Goal: Information Seeking & Learning: Learn about a topic

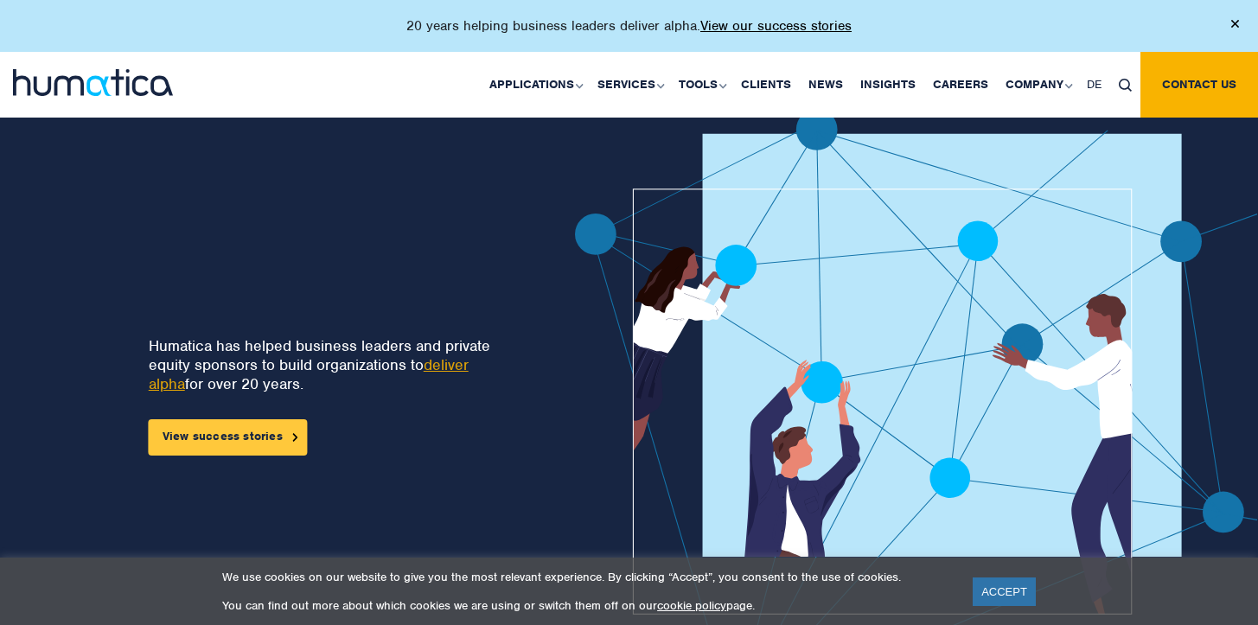
click at [276, 433] on link "View success stories" at bounding box center [228, 437] width 159 height 36
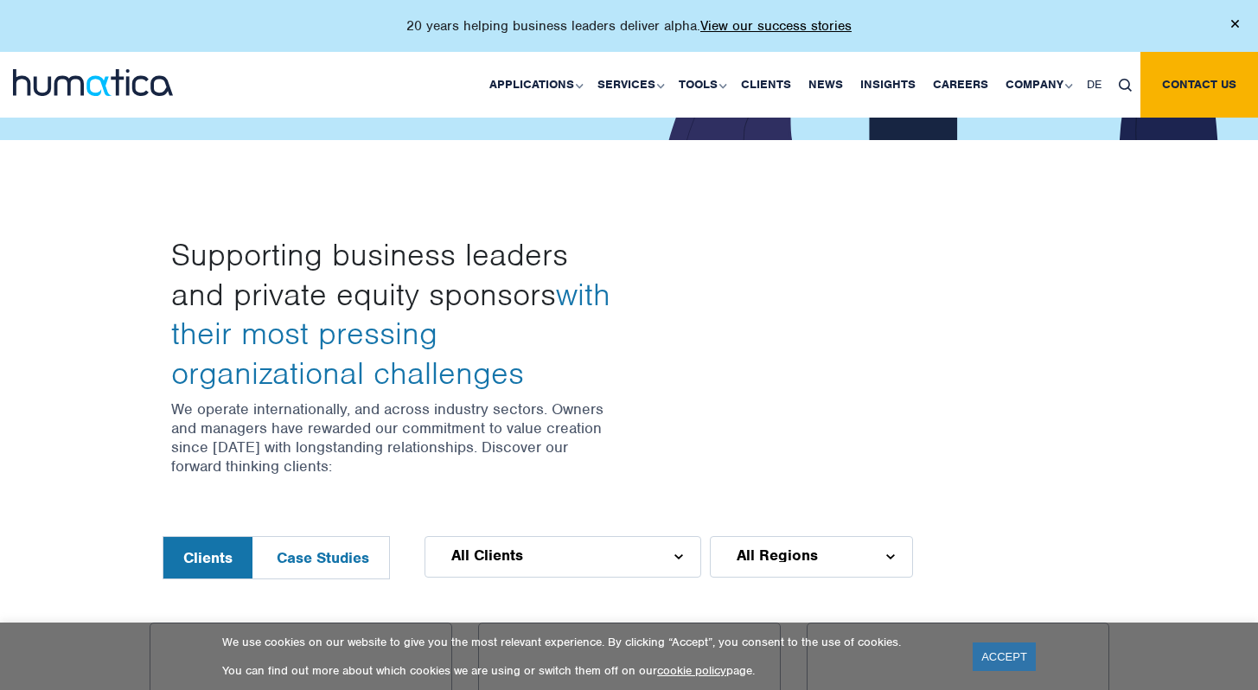
scroll to position [565, 0]
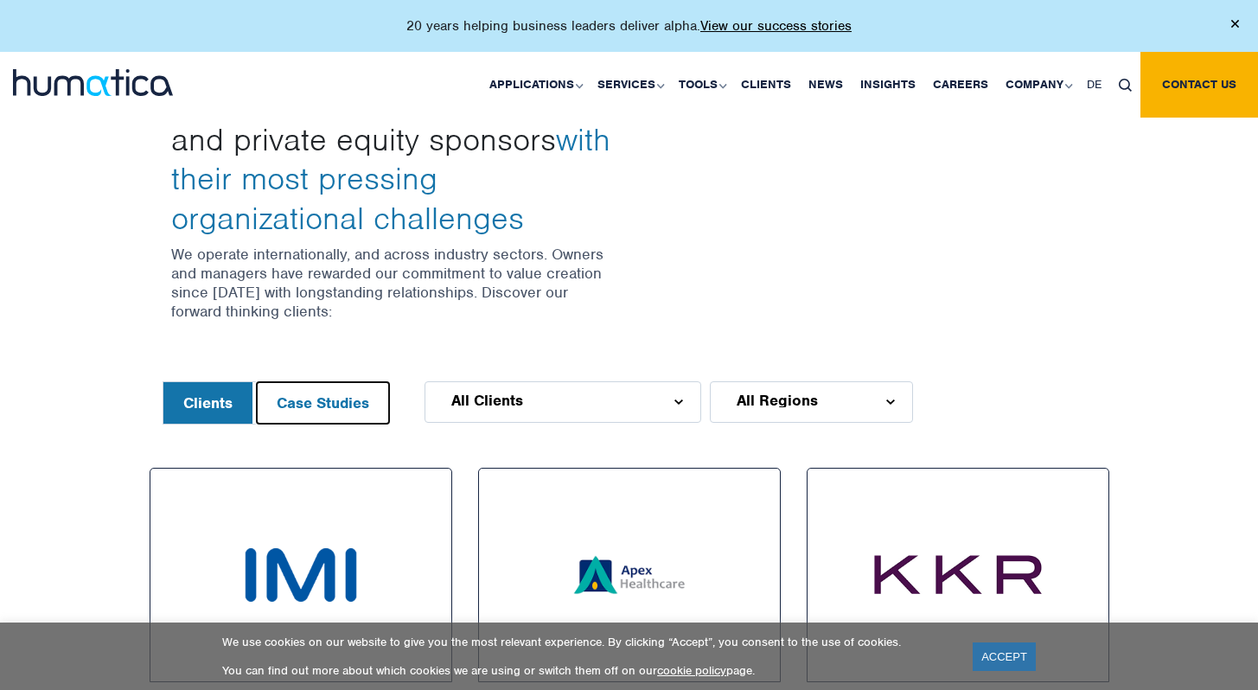
click at [361, 399] on button "Case Studies" at bounding box center [323, 403] width 132 height 42
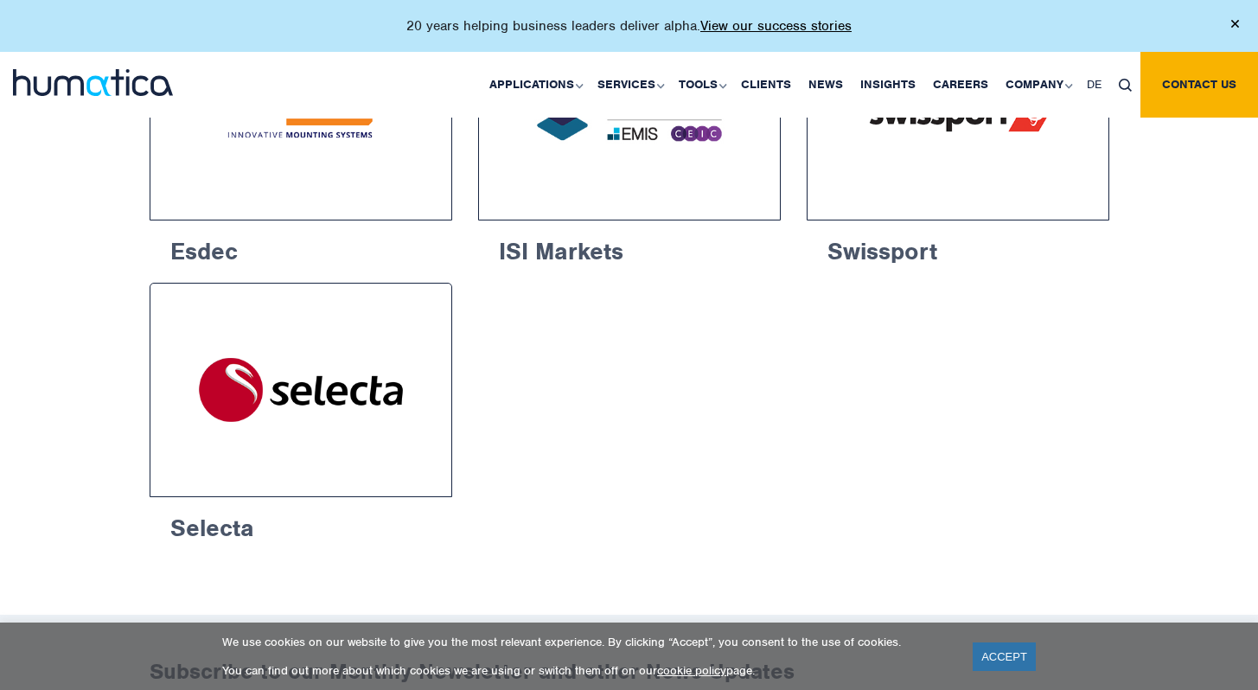
scroll to position [1187, 0]
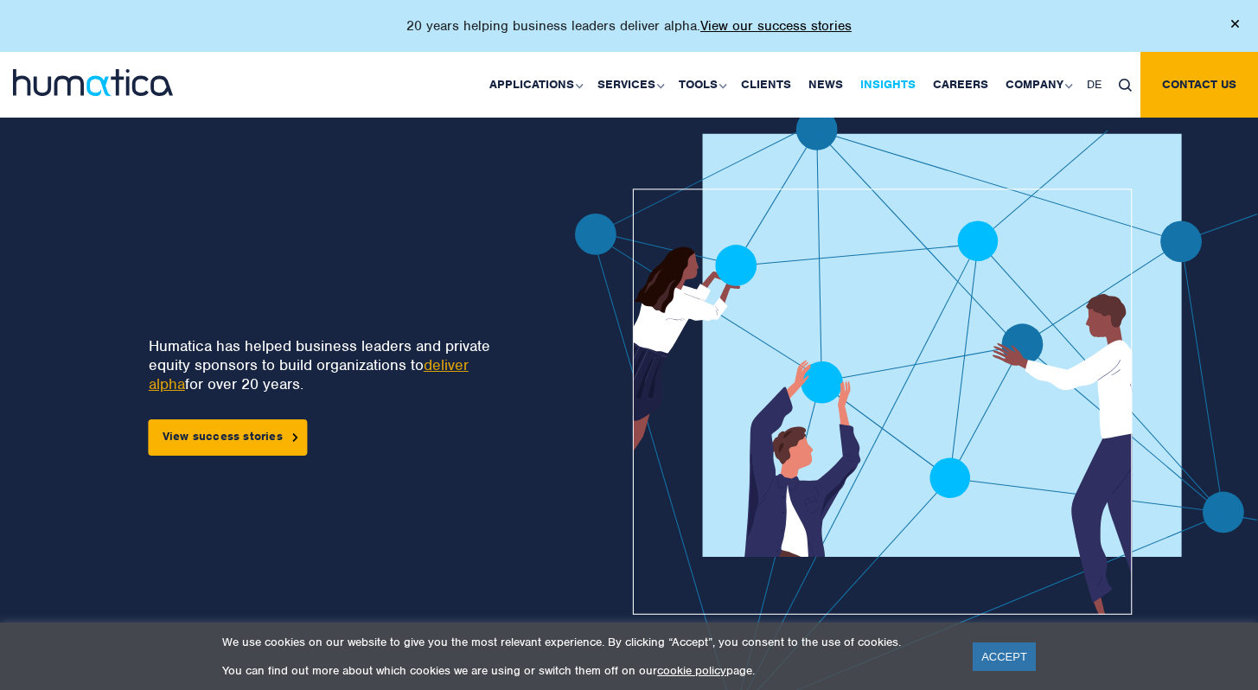
click at [911, 84] on link "Insights" at bounding box center [888, 85] width 73 height 66
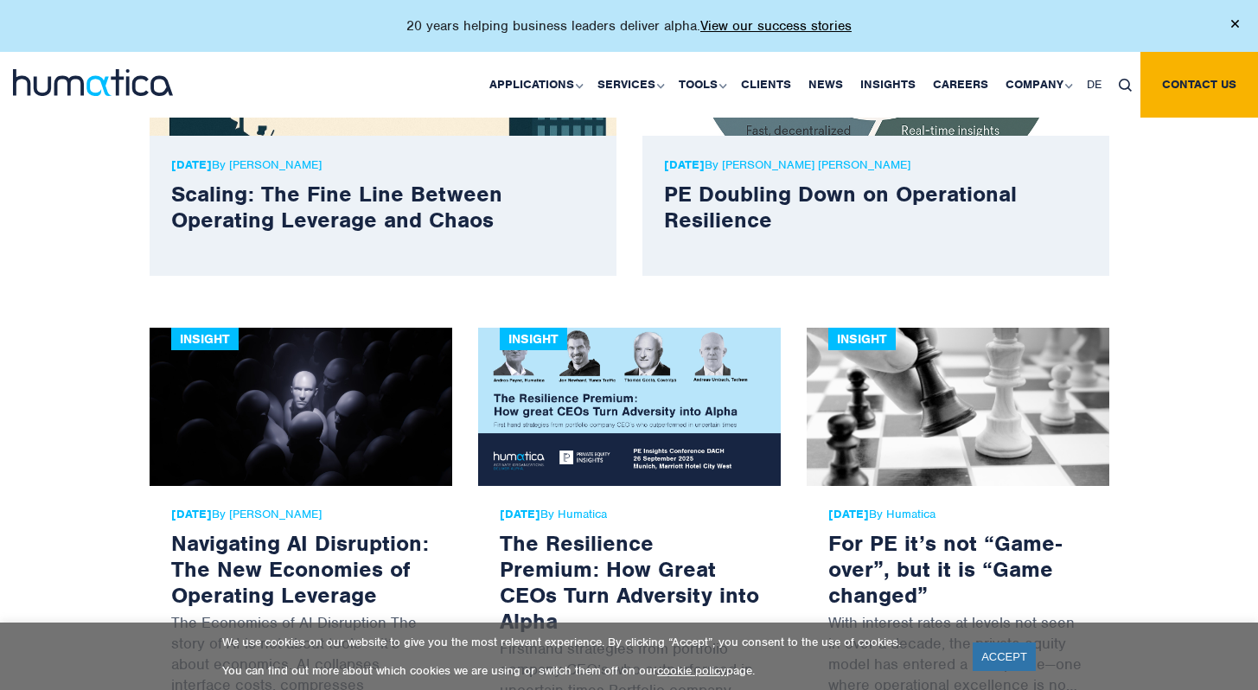
scroll to position [1056, 0]
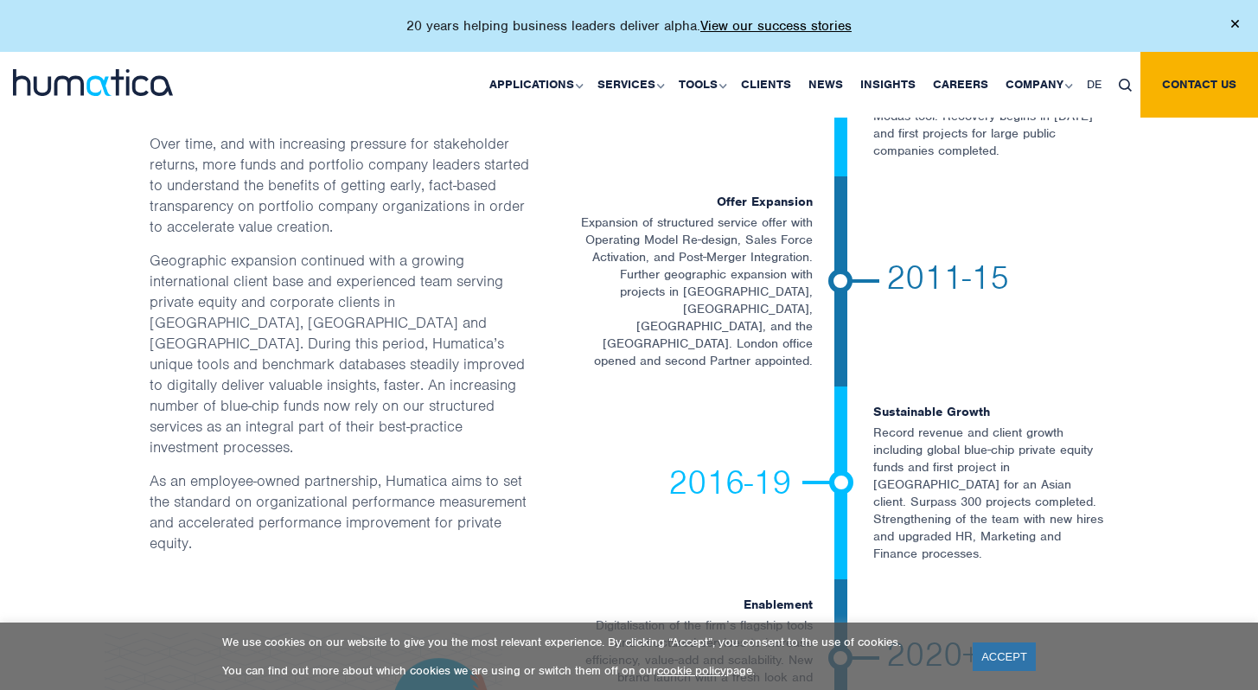
scroll to position [3137, 0]
